Goal: Information Seeking & Learning: Learn about a topic

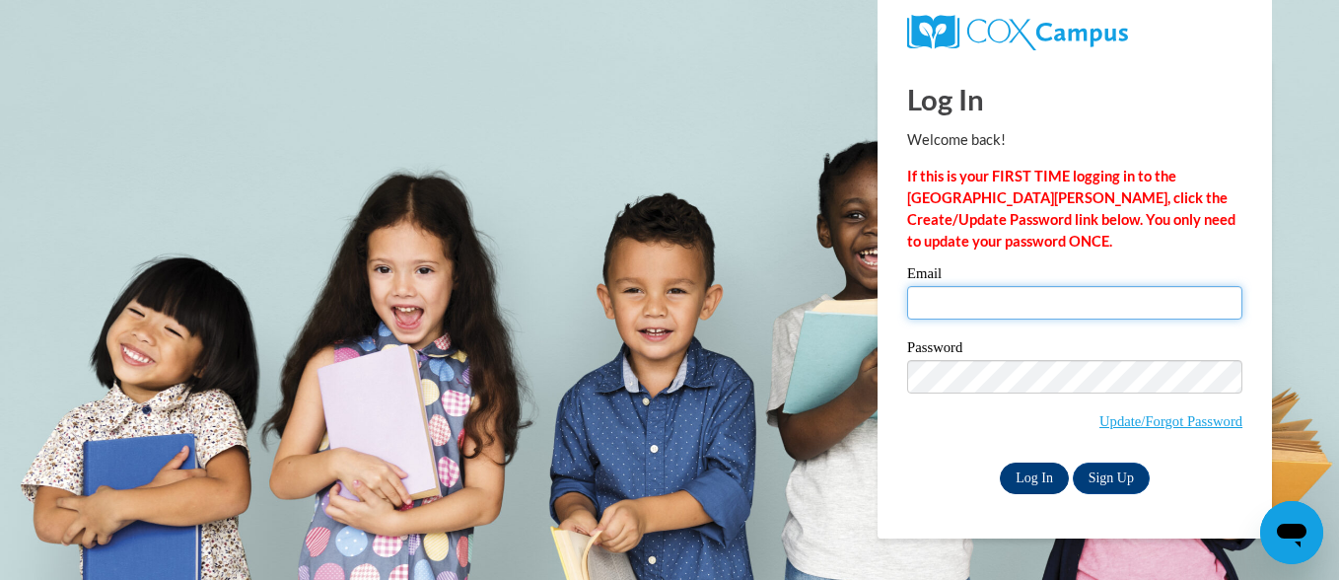
type input "[EMAIL_ADDRESS][DOMAIN_NAME]"
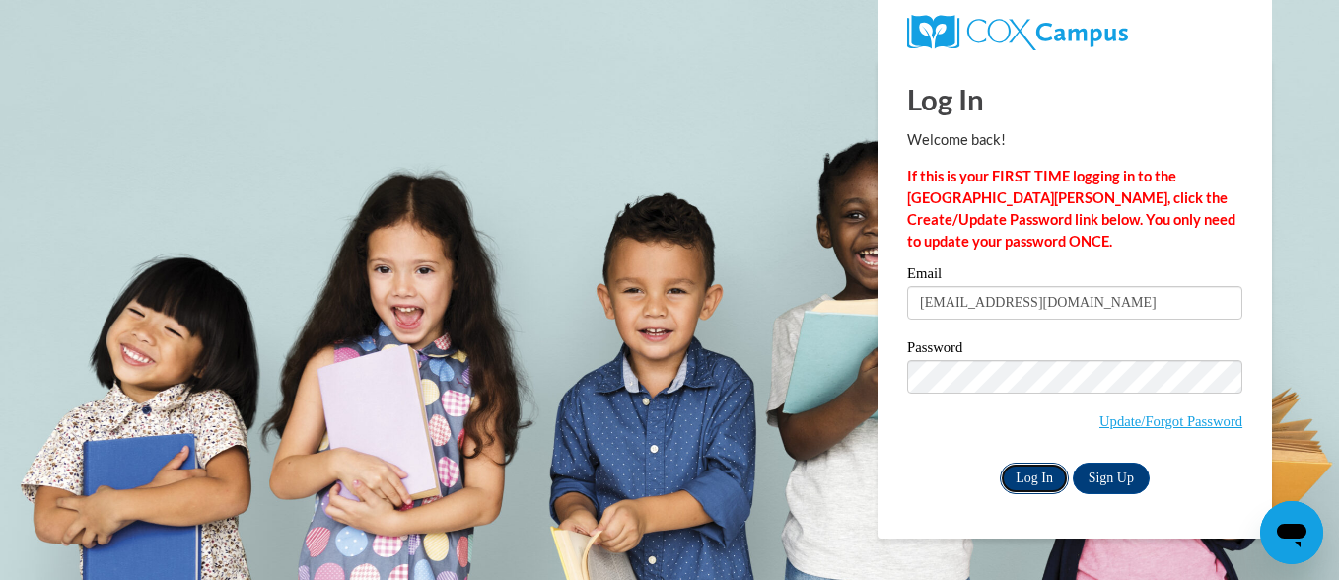
click at [1036, 472] on input "Log In" at bounding box center [1034, 478] width 69 height 32
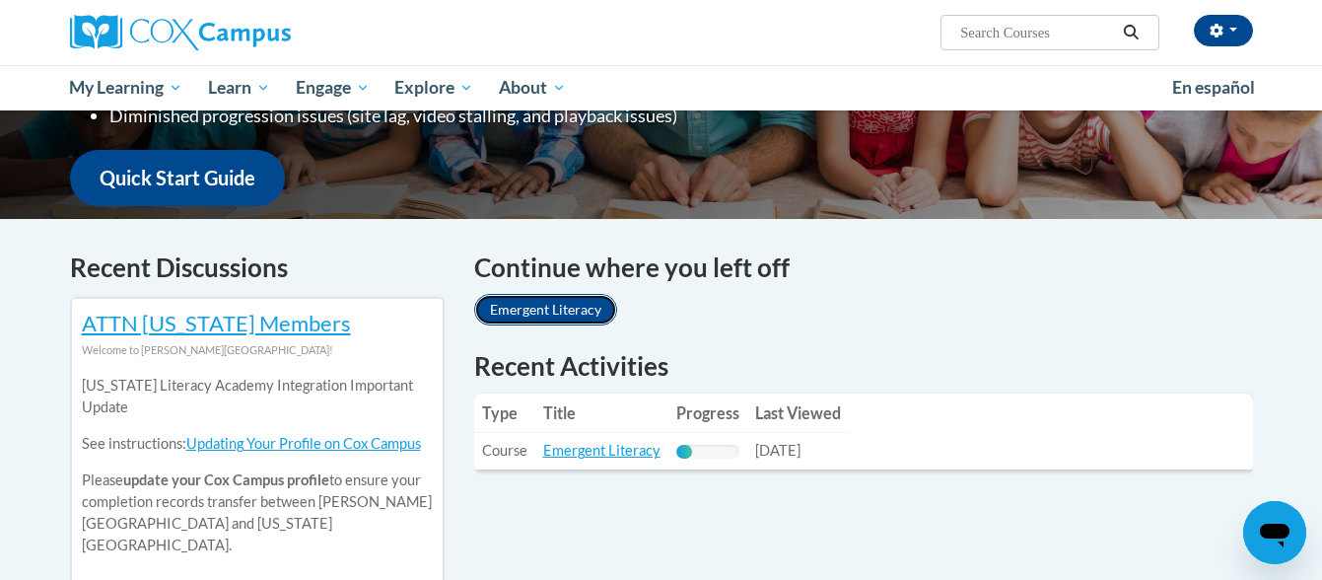
click at [574, 303] on link "Emergent Literacy" at bounding box center [545, 310] width 143 height 32
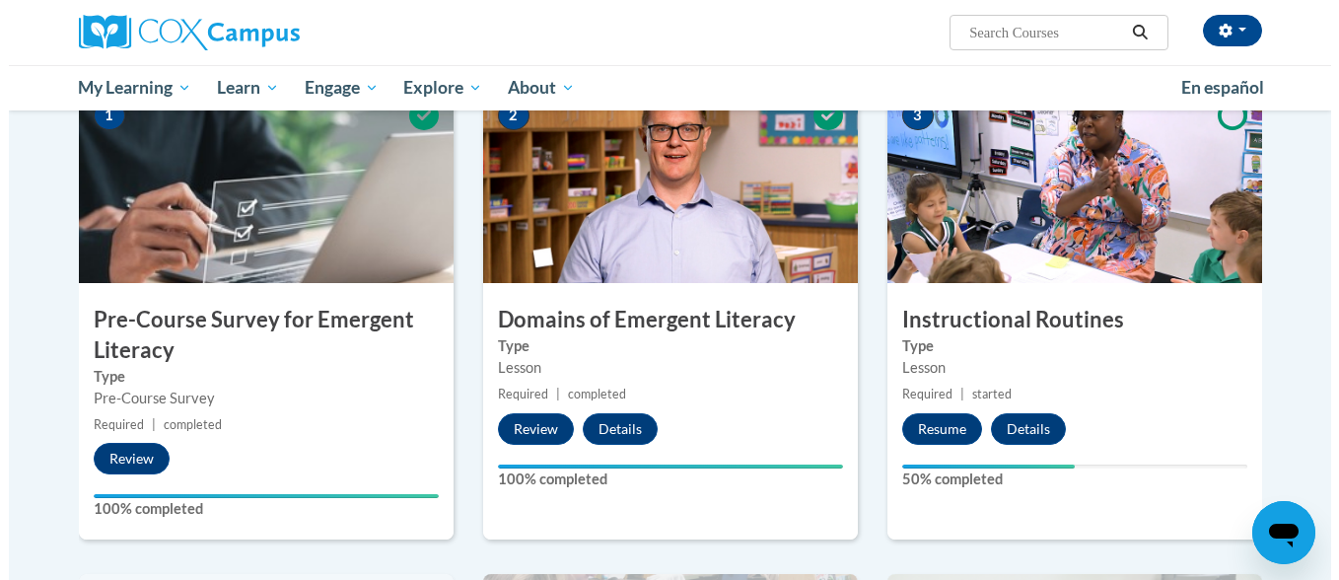
scroll to position [434, 0]
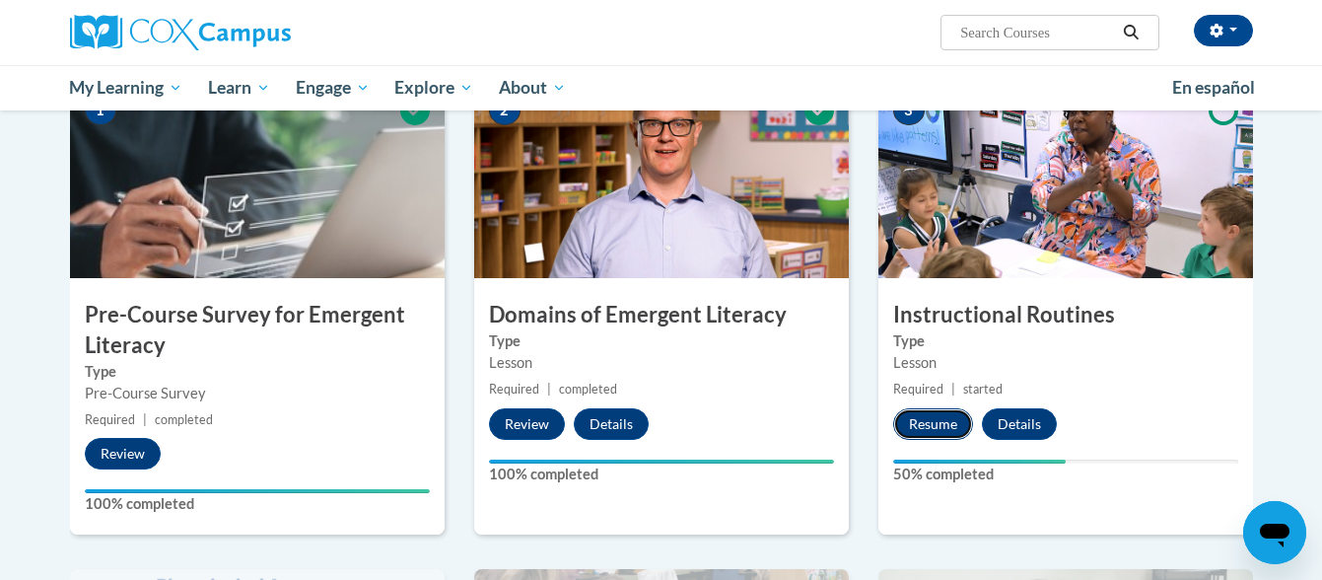
click at [944, 420] on button "Resume" at bounding box center [933, 424] width 80 height 32
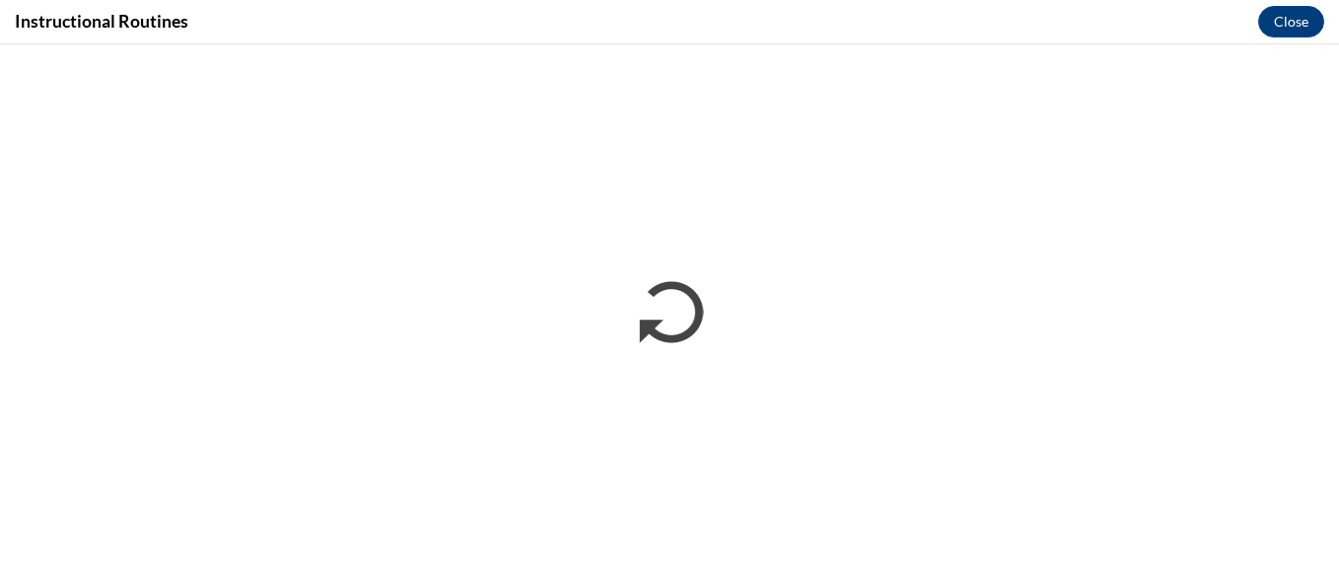
scroll to position [0, 0]
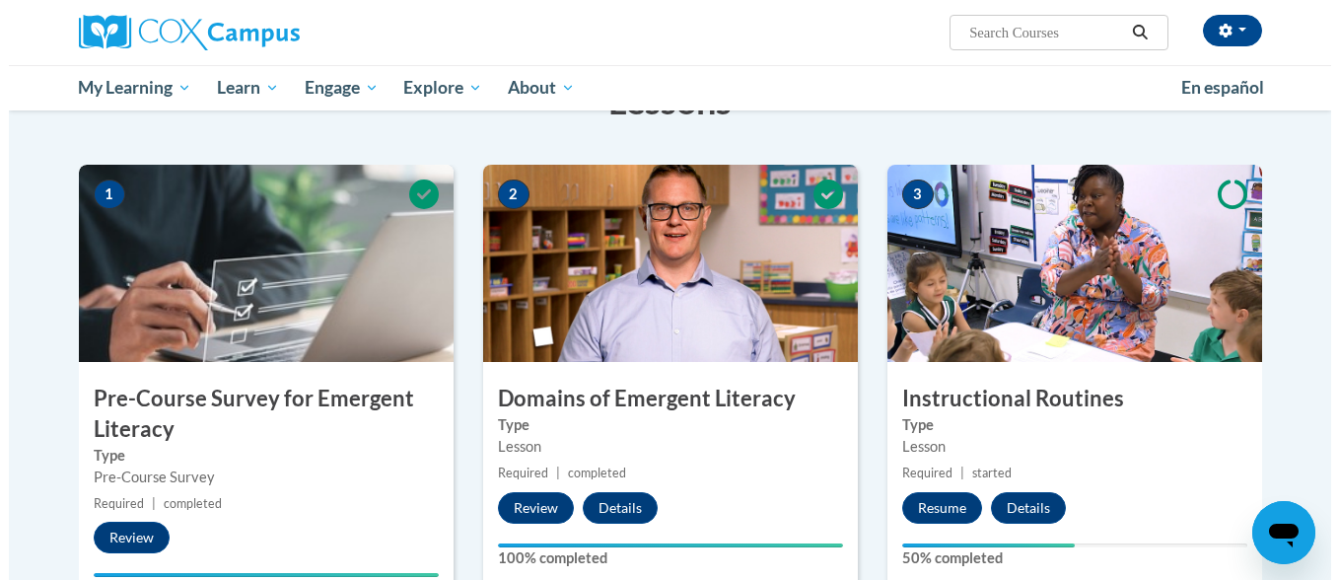
scroll to position [355, 0]
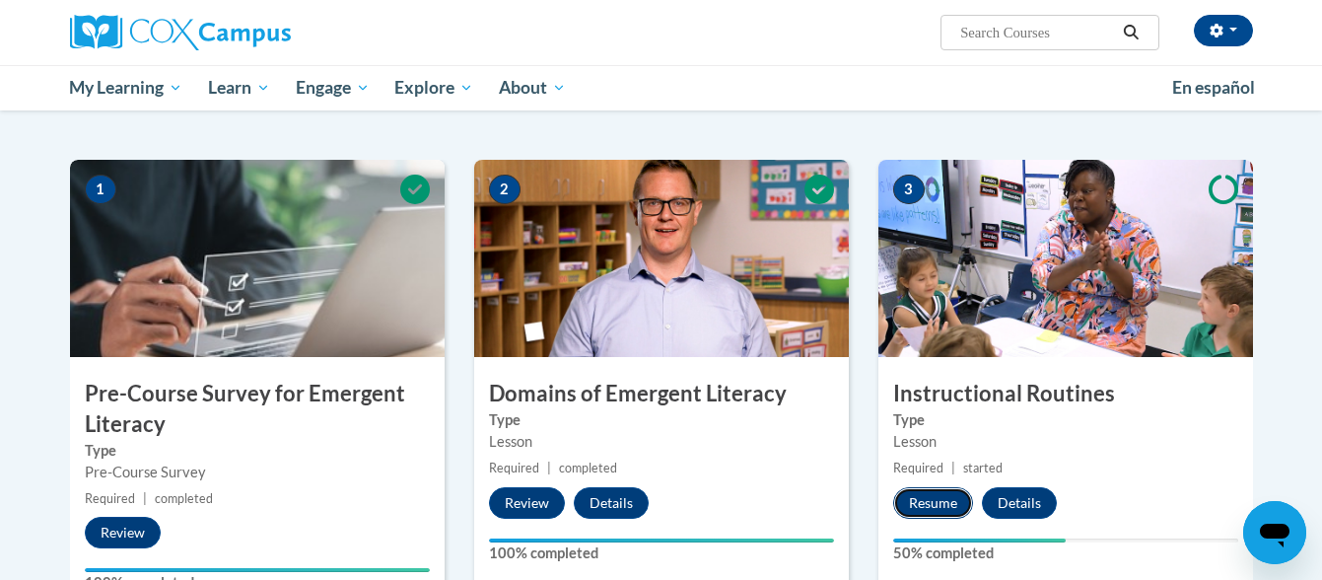
click at [941, 497] on button "Resume" at bounding box center [933, 503] width 80 height 32
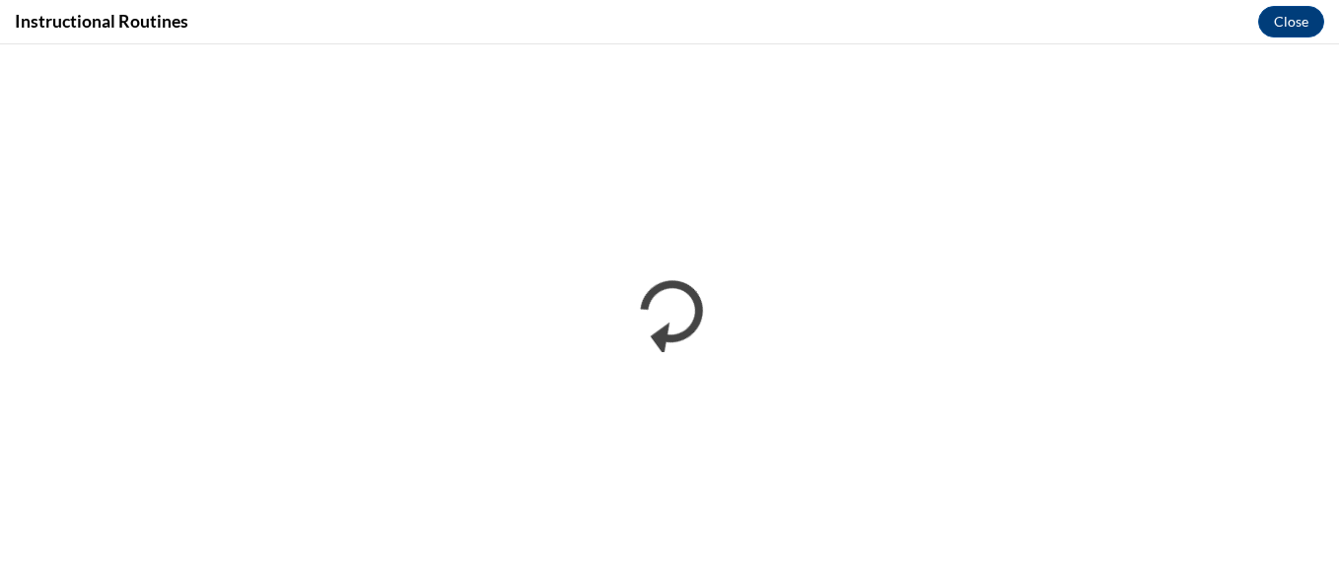
scroll to position [0, 0]
